Goal: Information Seeking & Learning: Learn about a topic

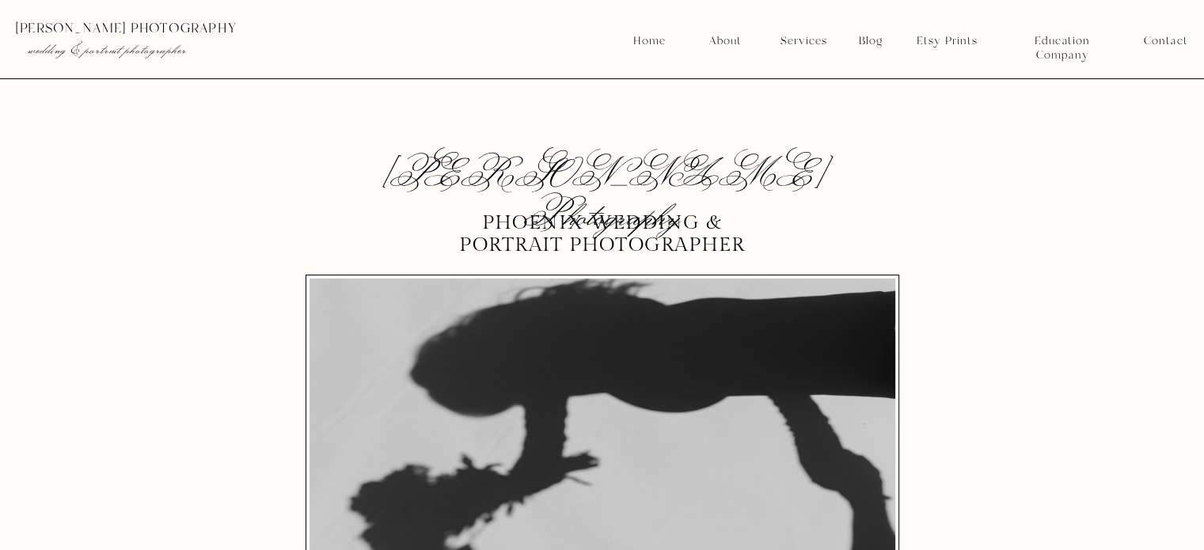
click at [811, 38] on nav "Services" at bounding box center [803, 41] width 59 height 14
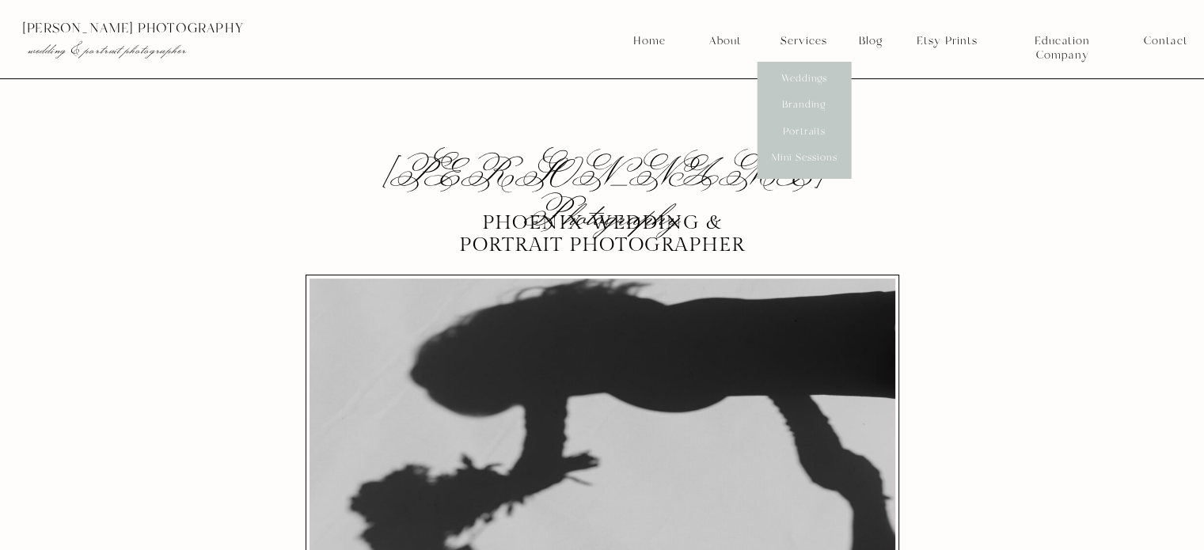
click at [807, 78] on nav "Weddings" at bounding box center [804, 79] width 59 height 14
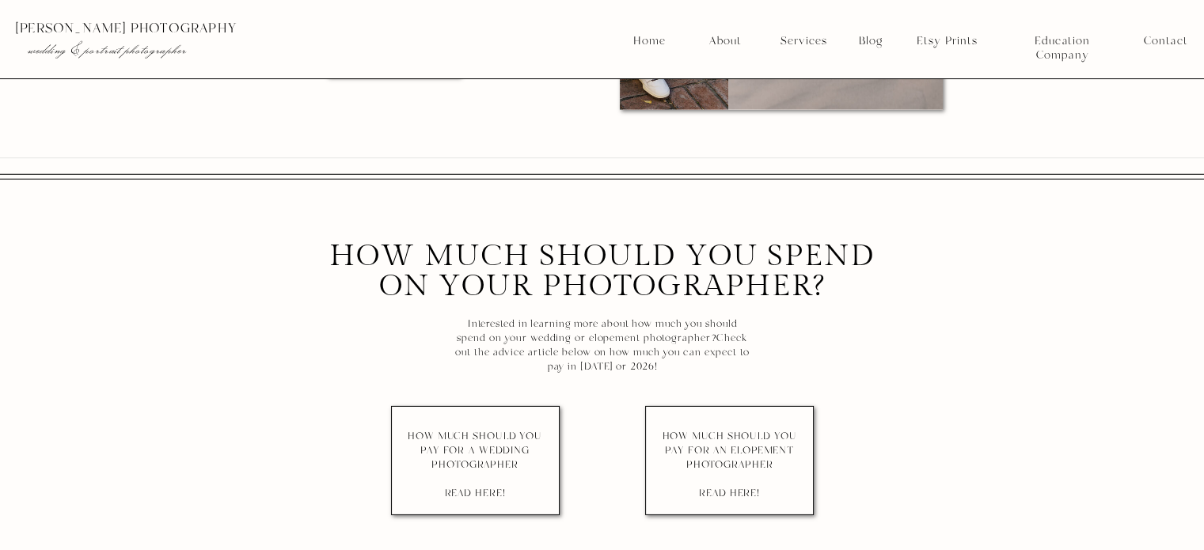
scroll to position [11135, 0]
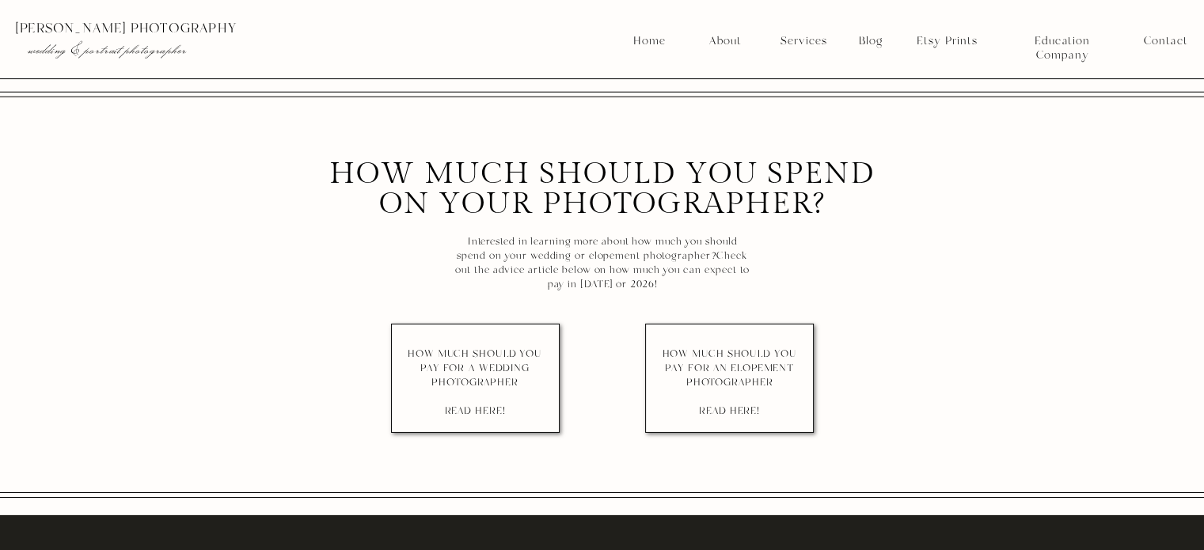
click at [437, 353] on nav "HOW MUCH SHOULD YOU PAY FOR A WEDDING PHOTOGRAPHER read here!" at bounding box center [475, 378] width 140 height 63
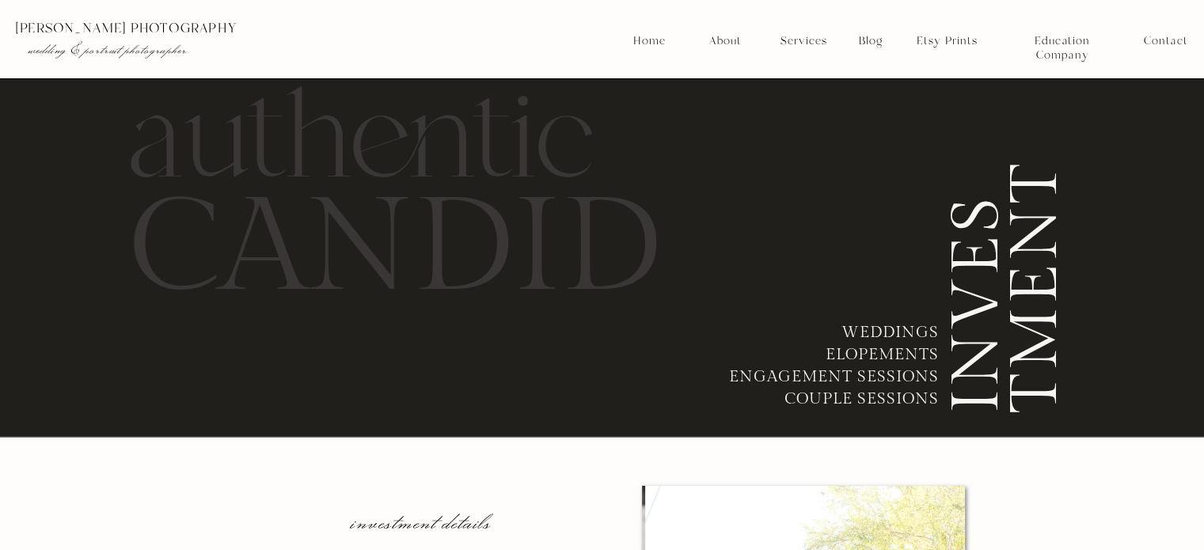
scroll to position [9236, 0]
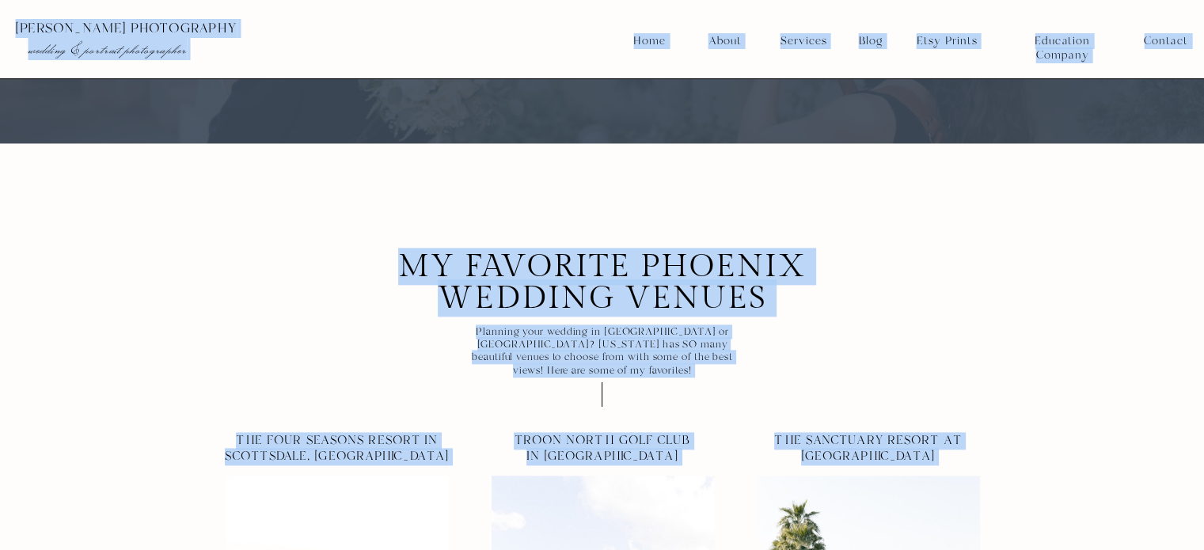
scroll to position [7969, 0]
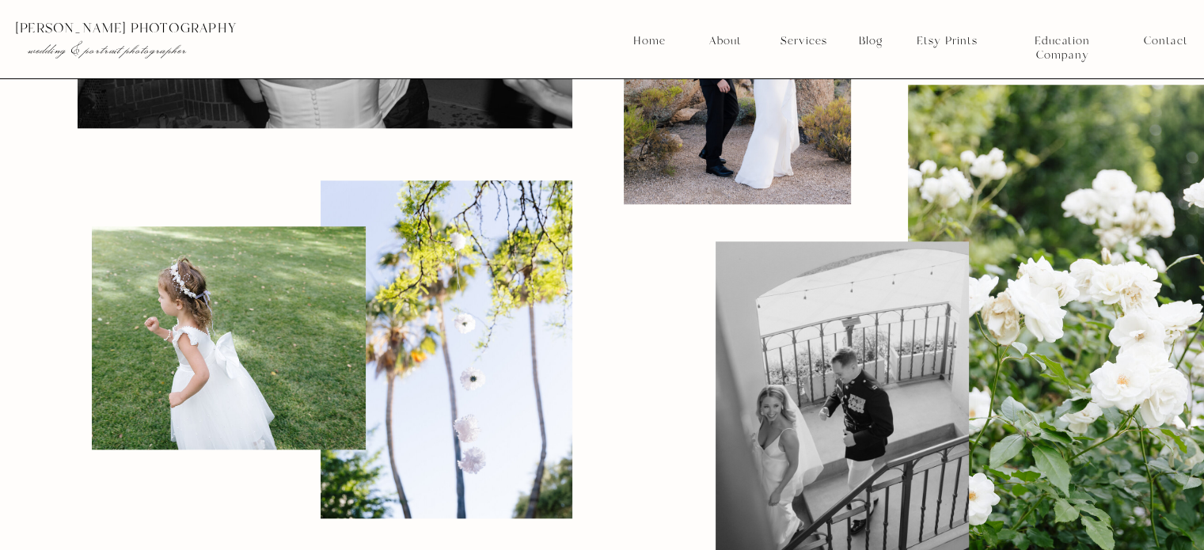
scroll to position [1510, 0]
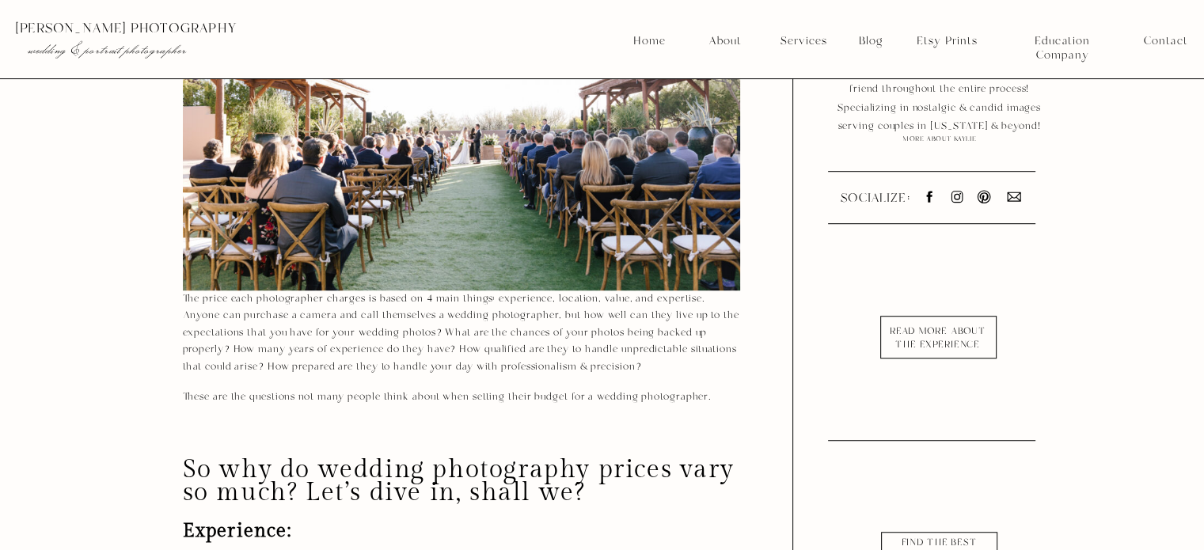
scroll to position [1187, 0]
